Goal: Find specific page/section: Find specific page/section

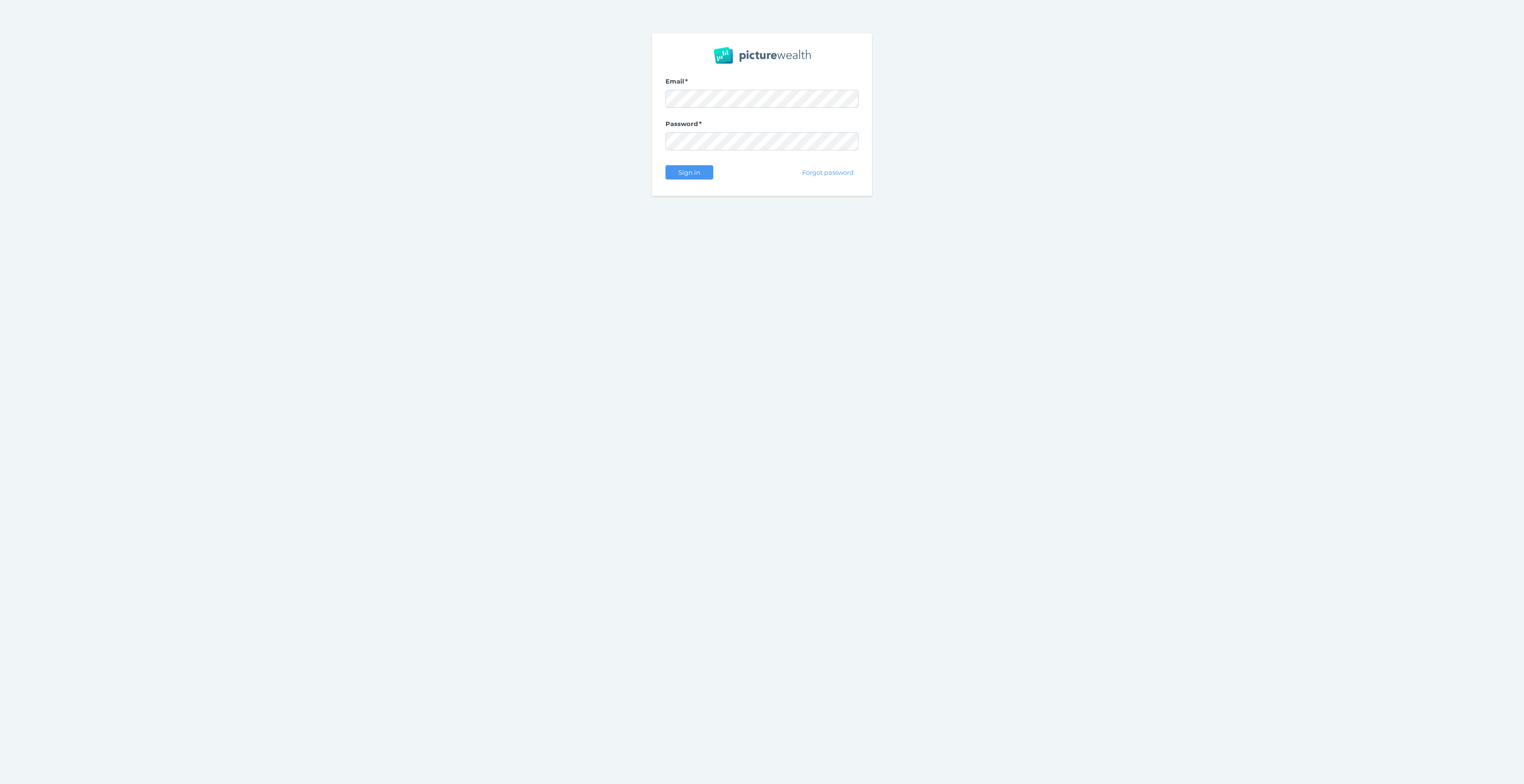
click at [0, 784] on com-1password-button at bounding box center [0, 784] width 0 height 0
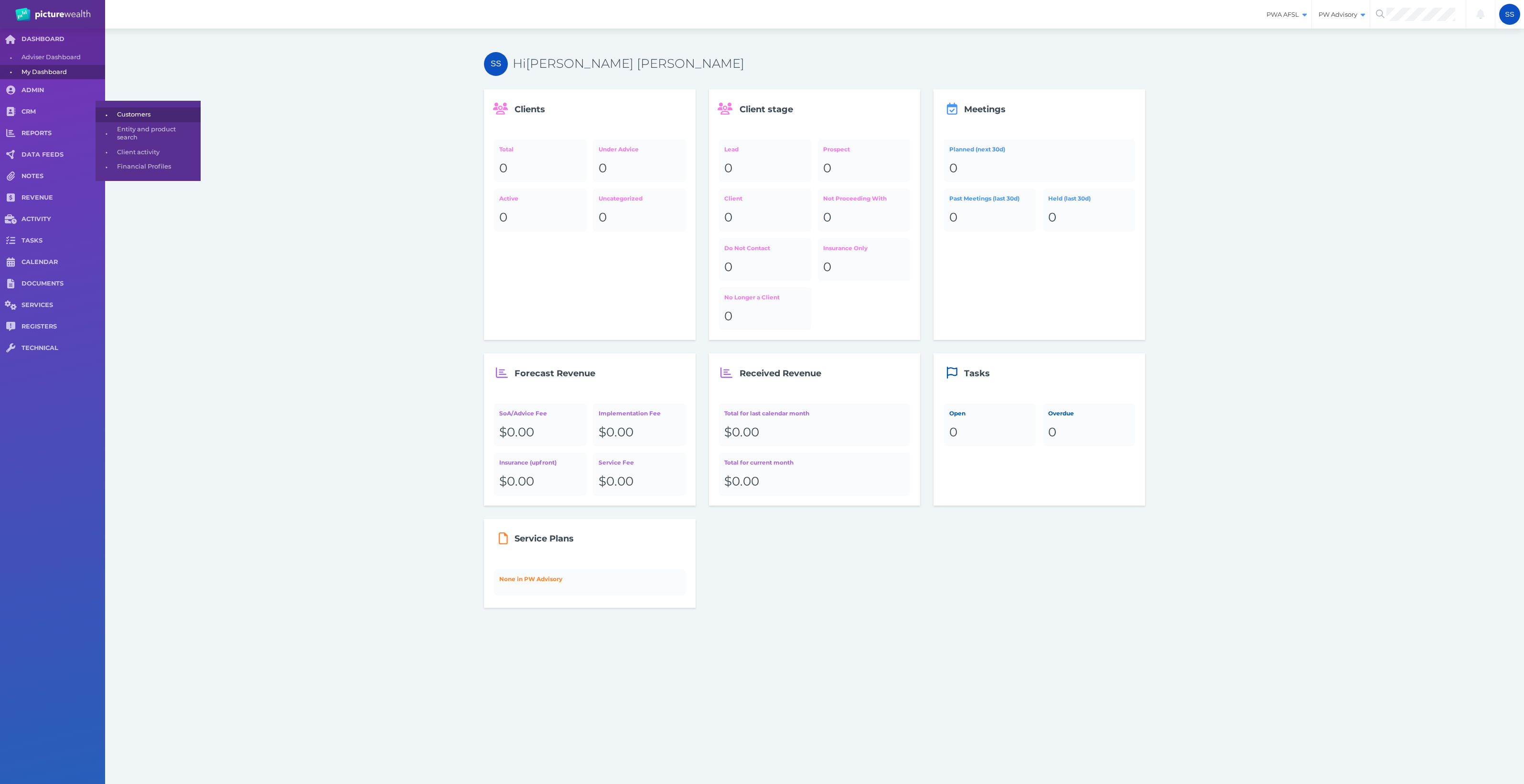
click at [107, 118] on span "•" at bounding box center [106, 114] width 21 height 12
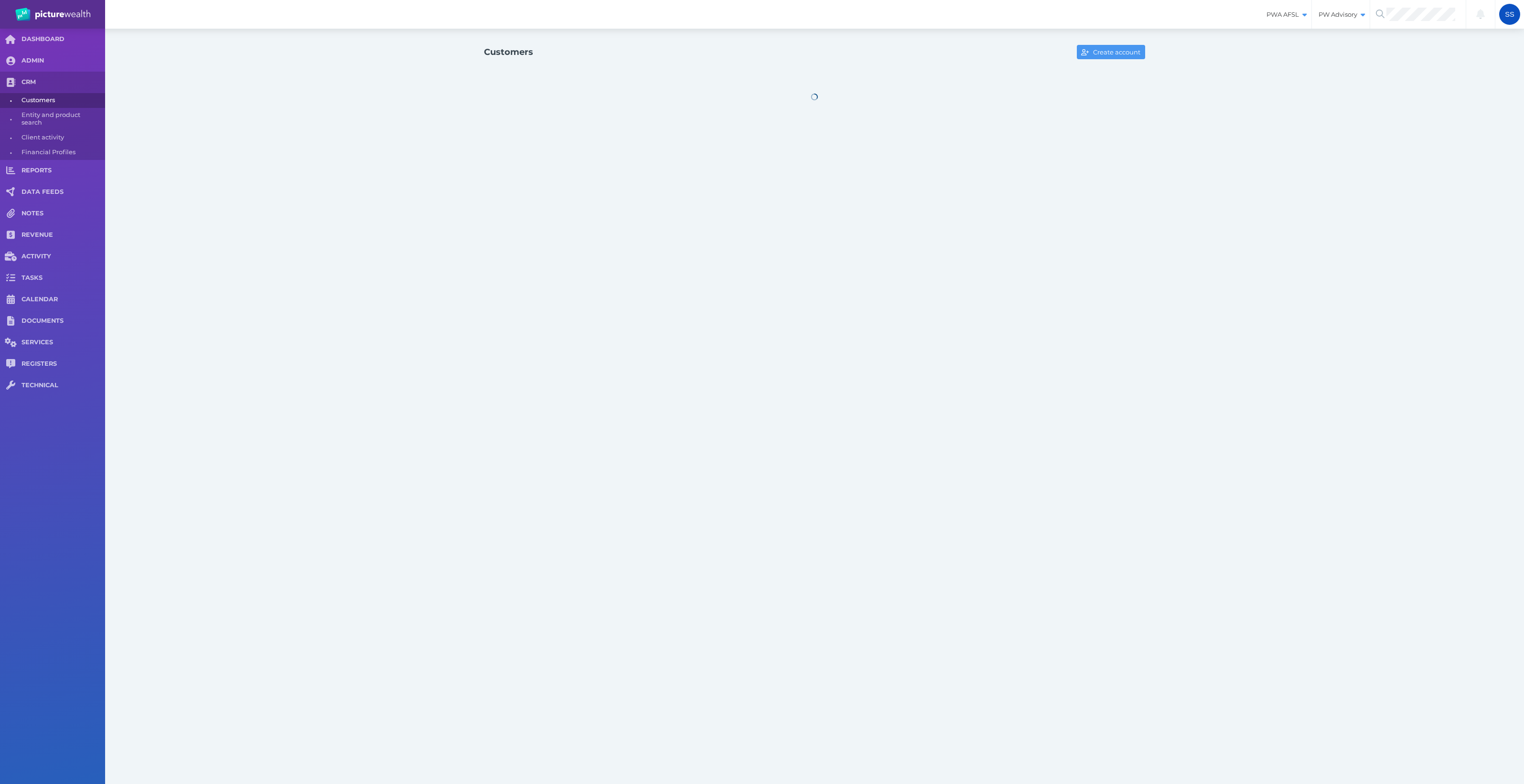
select select "25"
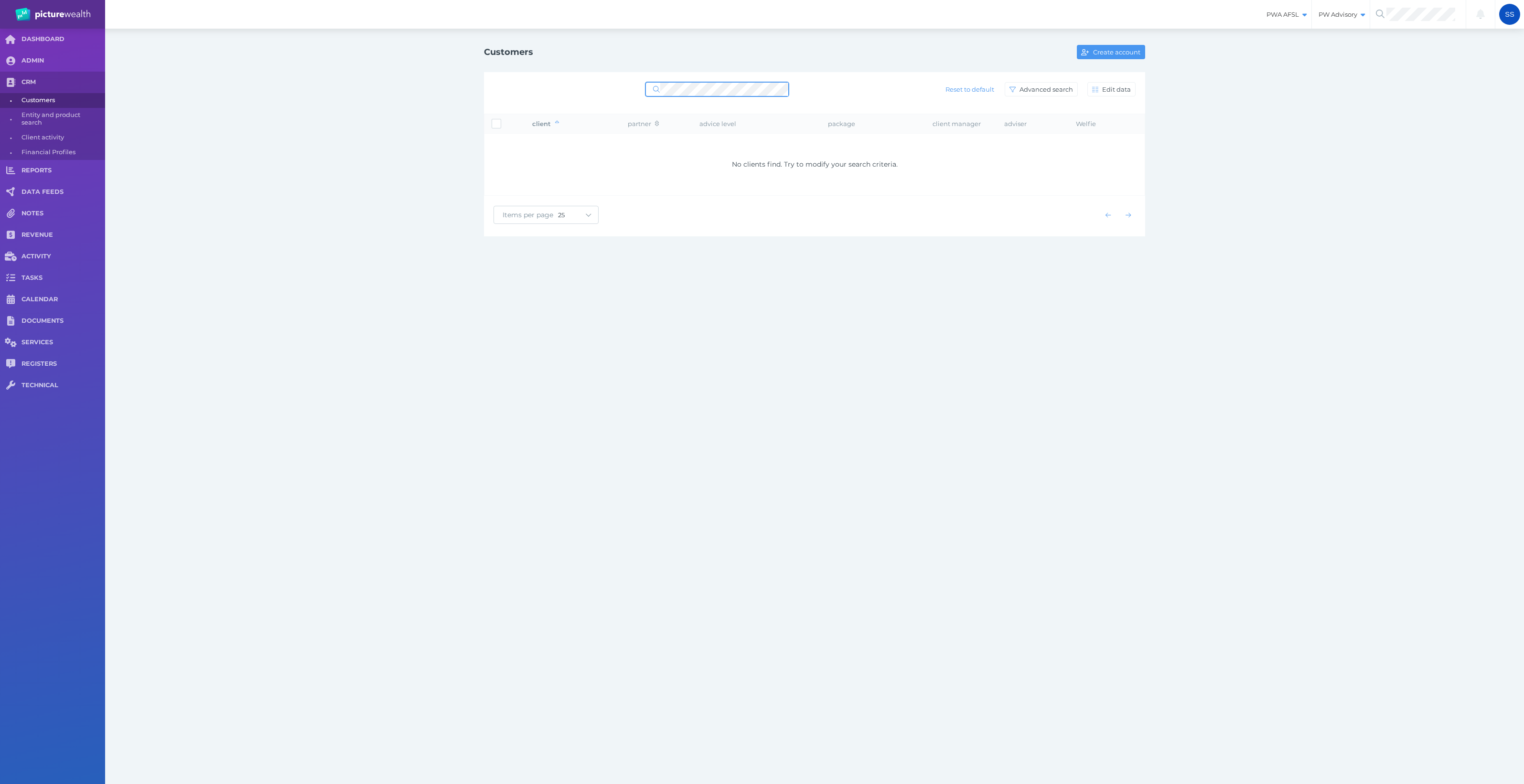
click at [604, 85] on div "Reset to default Advanced search Edit data" at bounding box center [815, 89] width 643 height 20
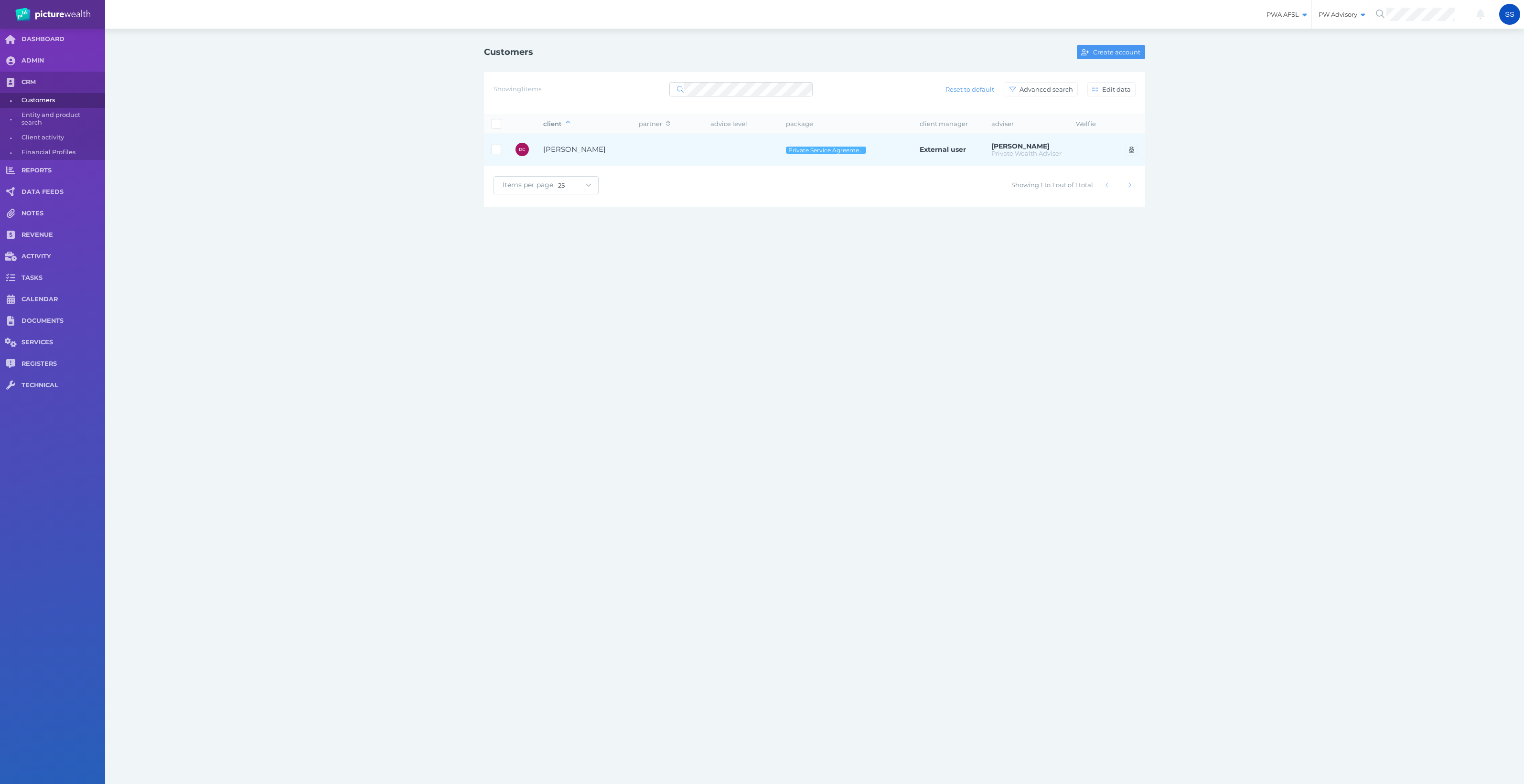
click at [577, 152] on span "[PERSON_NAME]" at bounding box center [574, 150] width 63 height 9
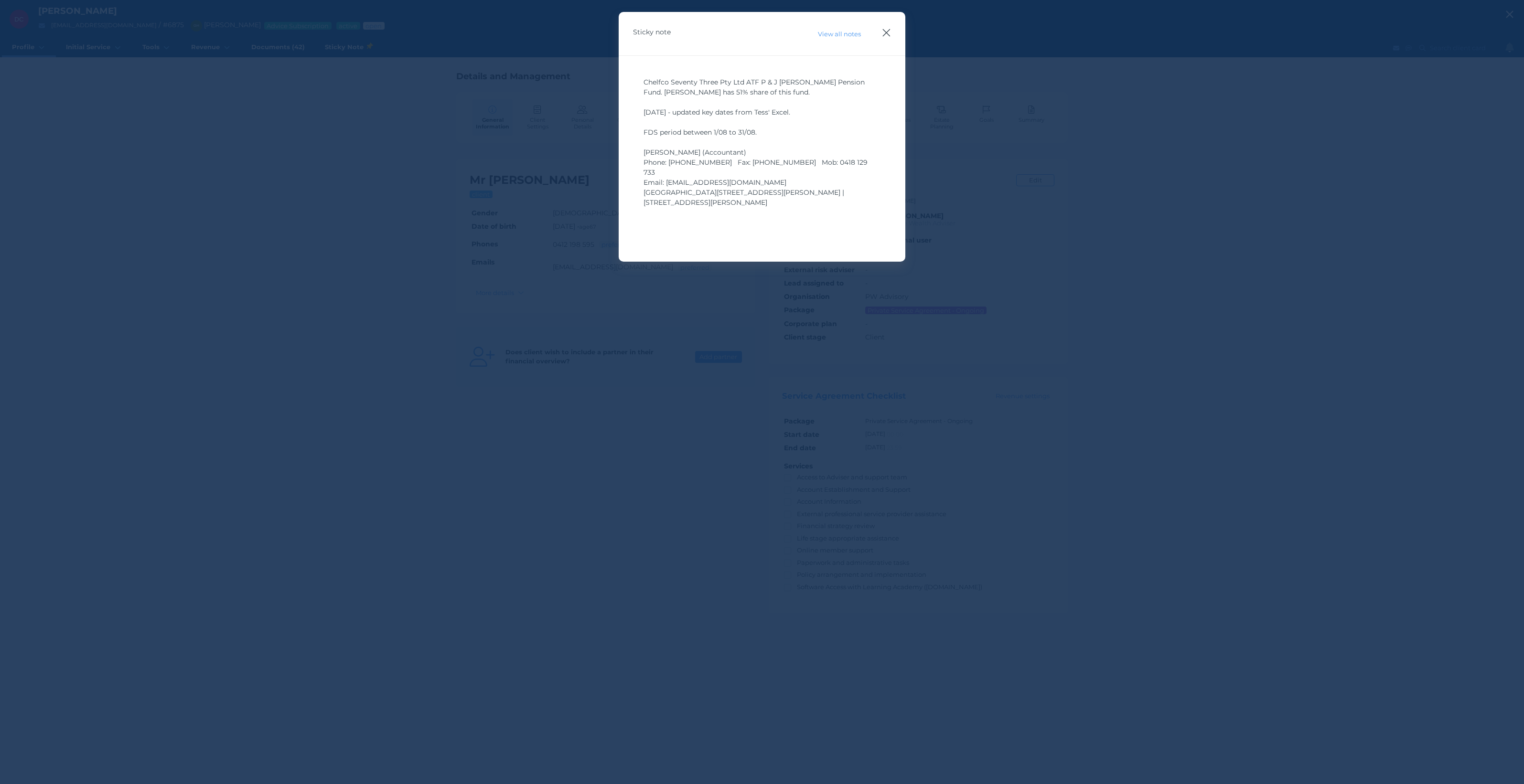
click at [889, 32] on icon "button" at bounding box center [887, 32] width 9 height 12
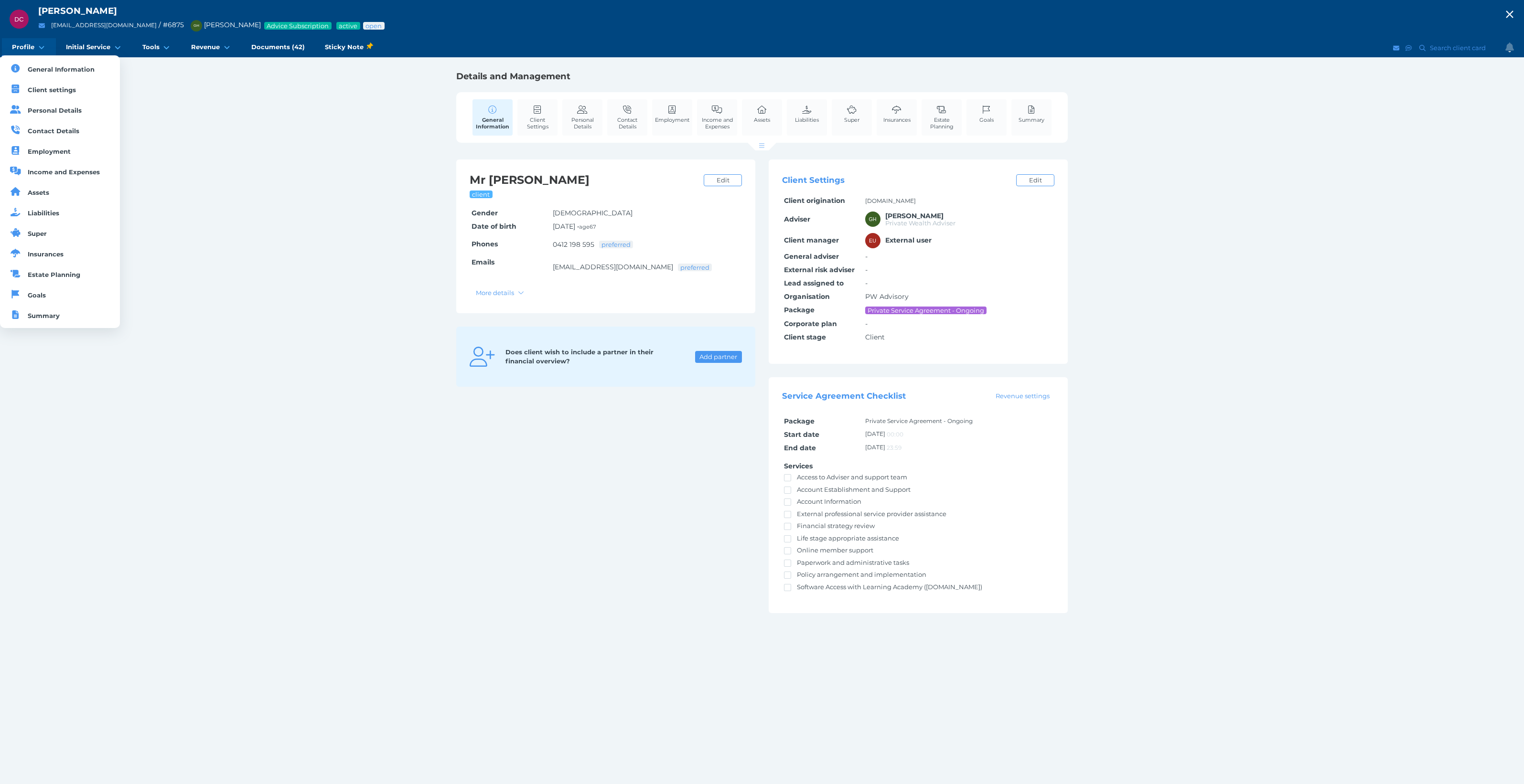
click at [25, 49] on span "Profile" at bounding box center [23, 47] width 23 height 8
click at [40, 319] on span "Summary" at bounding box center [43, 316] width 32 height 8
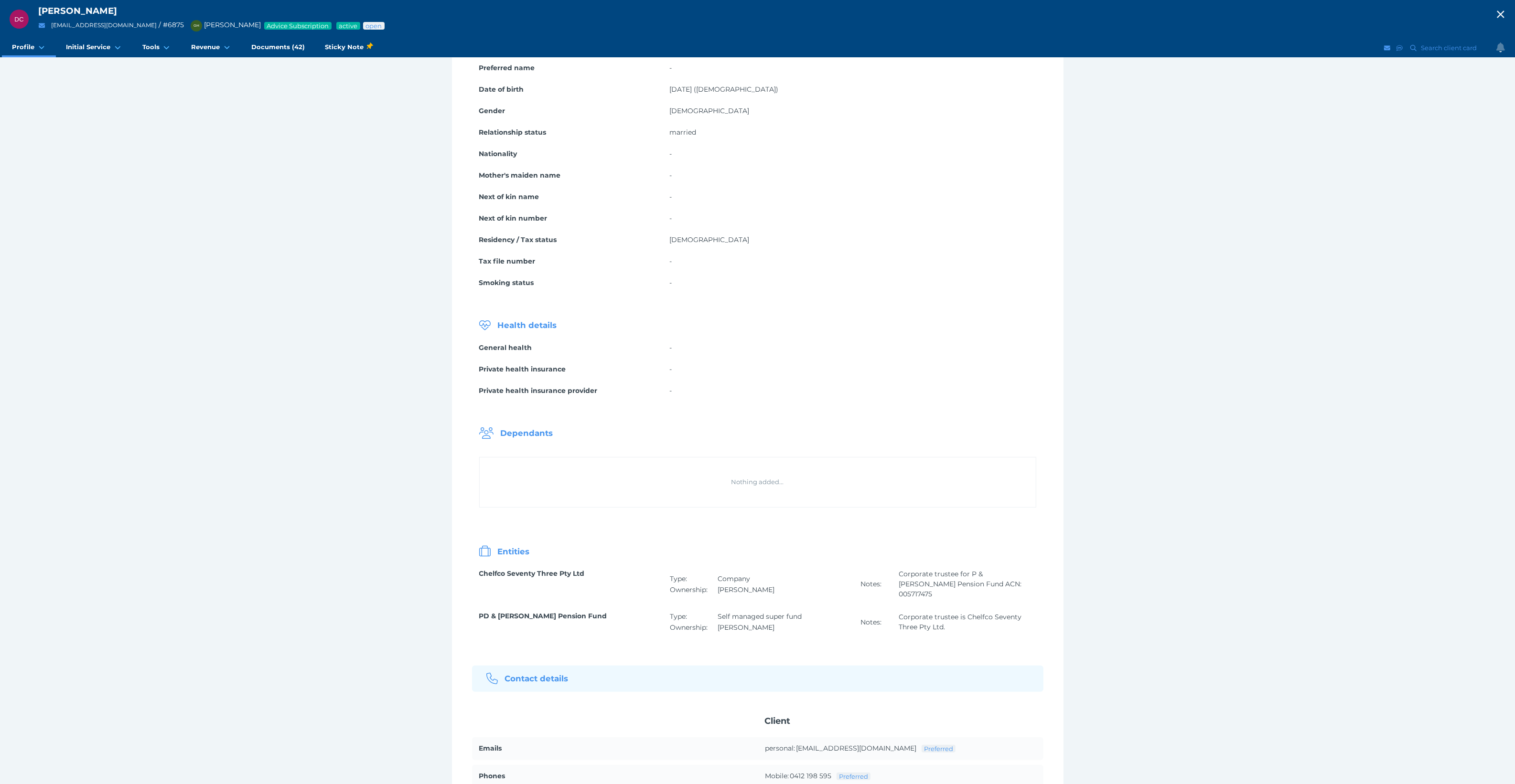
scroll to position [298, 0]
